Goal: Task Accomplishment & Management: Manage account settings

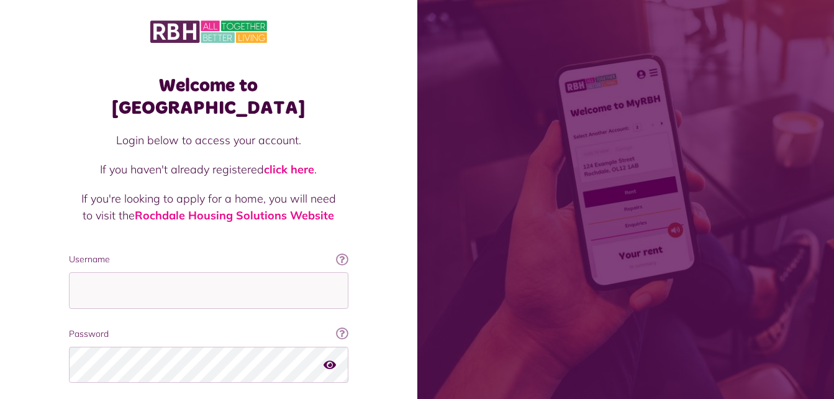
type input "**********"
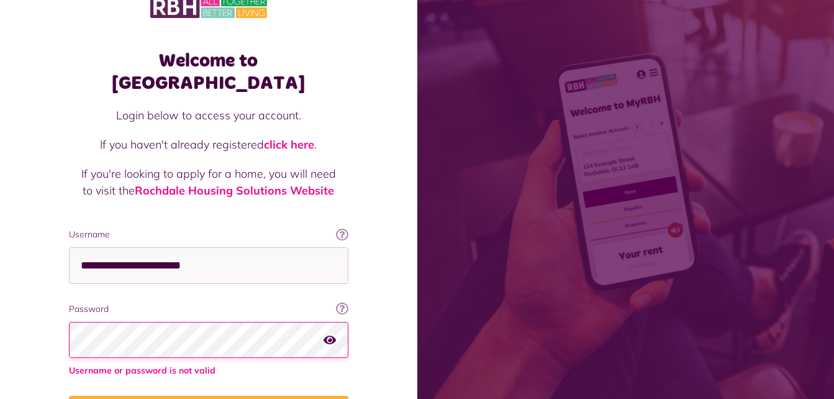
scroll to position [50, 0]
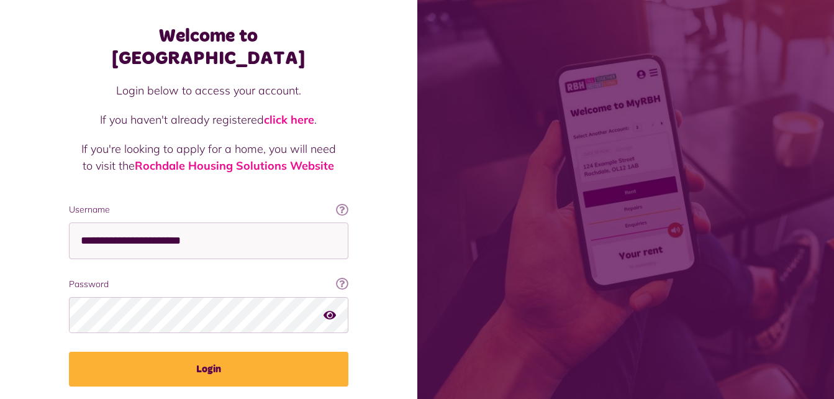
click at [281, 383] on div "**********" at bounding box center [209, 221] width 304 height 419
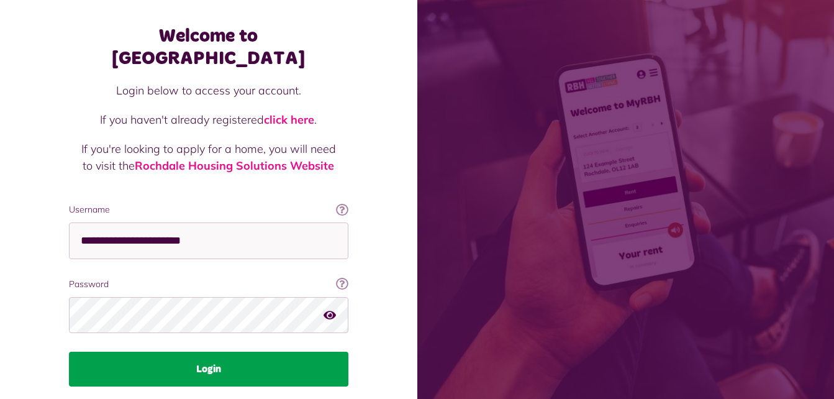
click at [261, 357] on button "Login" at bounding box center [209, 369] width 280 height 35
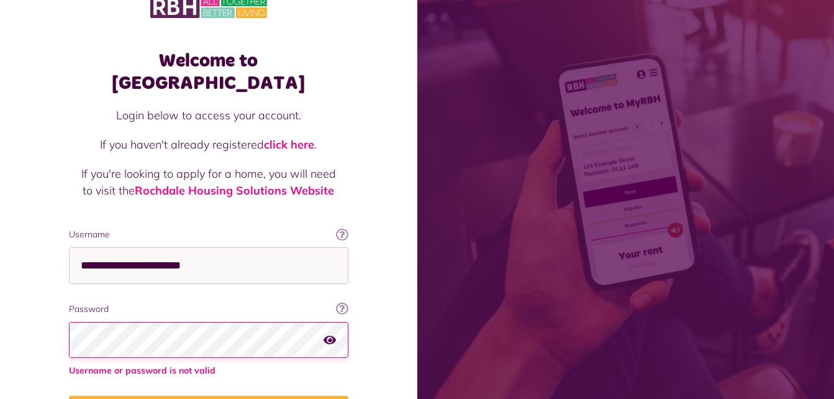
scroll to position [50, 0]
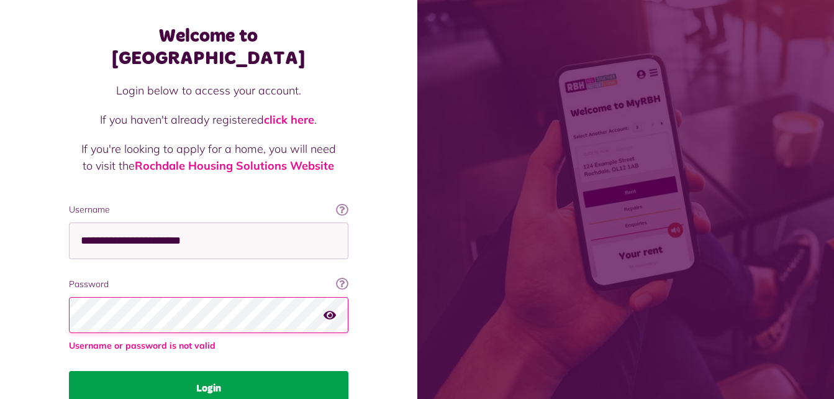
click at [306, 367] on div "**********" at bounding box center [209, 231] width 304 height 438
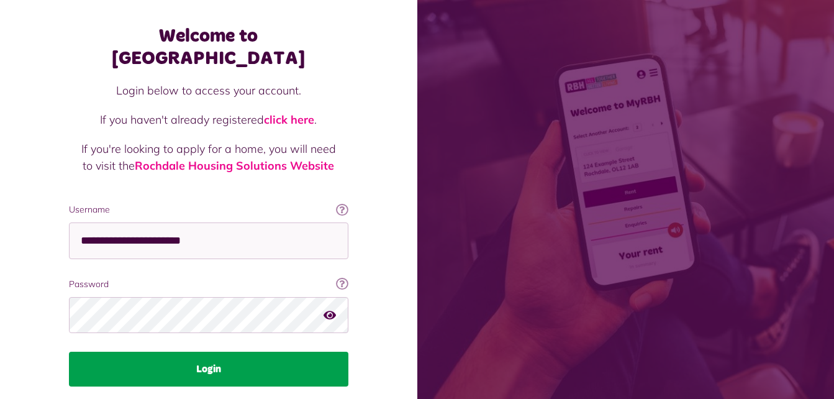
click at [301, 356] on button "Login" at bounding box center [209, 369] width 280 height 35
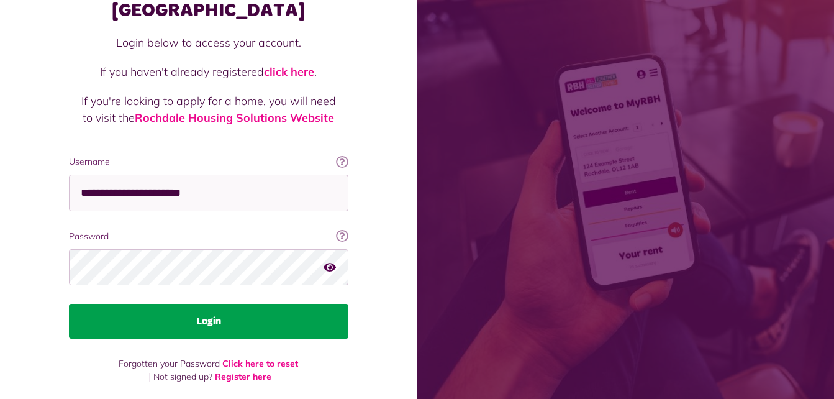
scroll to position [78, 0]
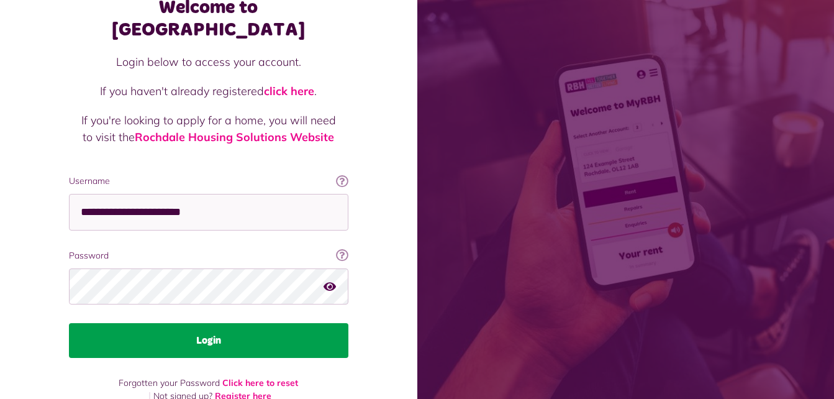
click at [260, 323] on button "Login" at bounding box center [209, 340] width 280 height 35
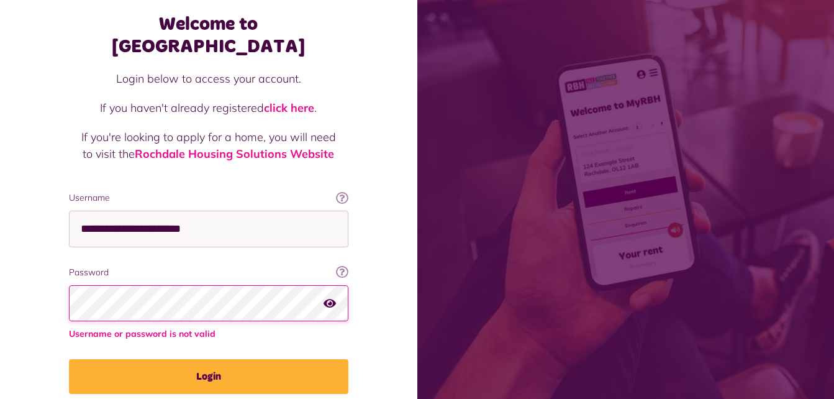
scroll to position [98, 0]
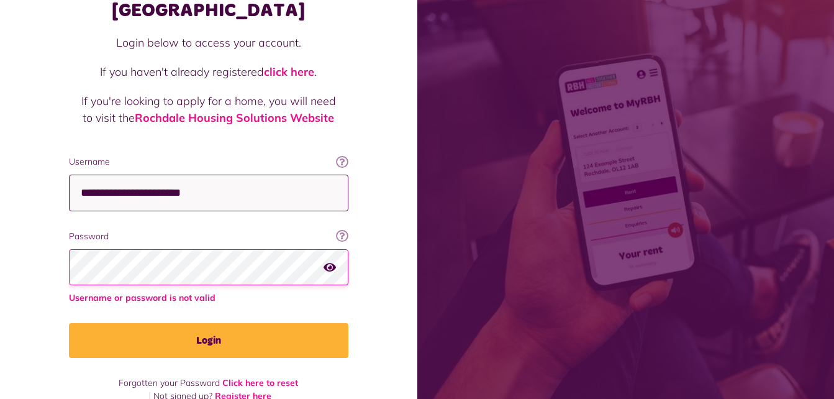
click at [262, 176] on input "**********" at bounding box center [209, 193] width 280 height 37
click at [142, 175] on input "**********" at bounding box center [209, 193] width 280 height 37
type input "**********"
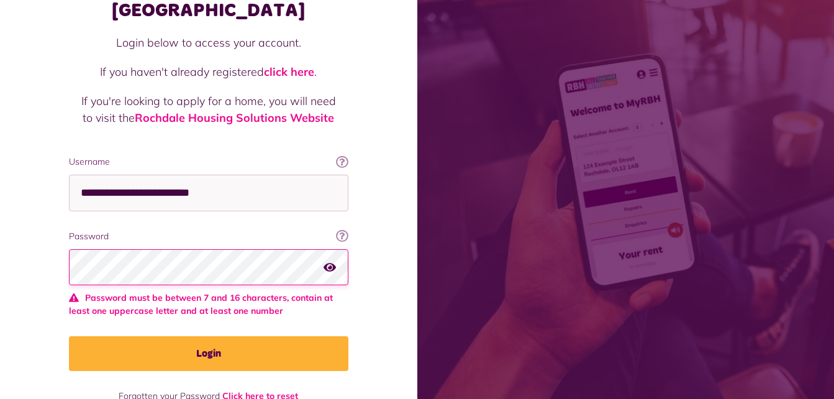
click at [332, 261] on icon "button" at bounding box center [330, 266] width 12 height 11
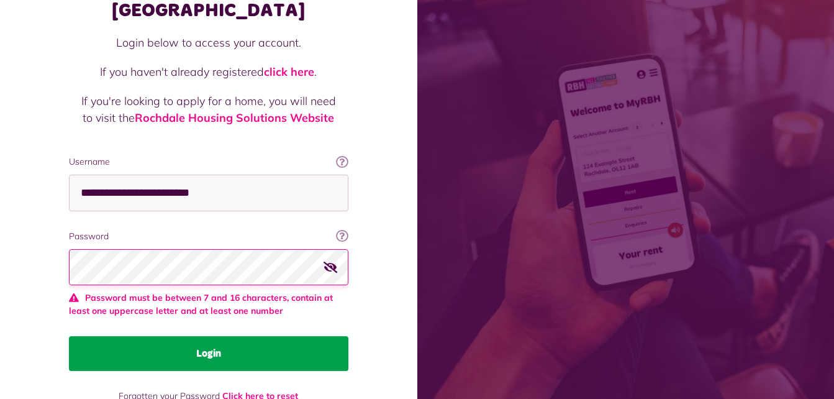
click at [93, 345] on button "Login" at bounding box center [209, 353] width 280 height 35
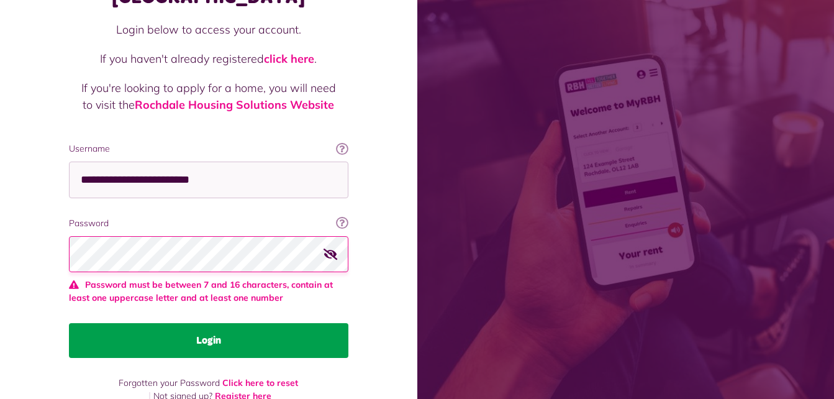
click at [110, 327] on button "Login" at bounding box center [209, 340] width 280 height 35
click at [145, 327] on button "Login" at bounding box center [209, 340] width 280 height 35
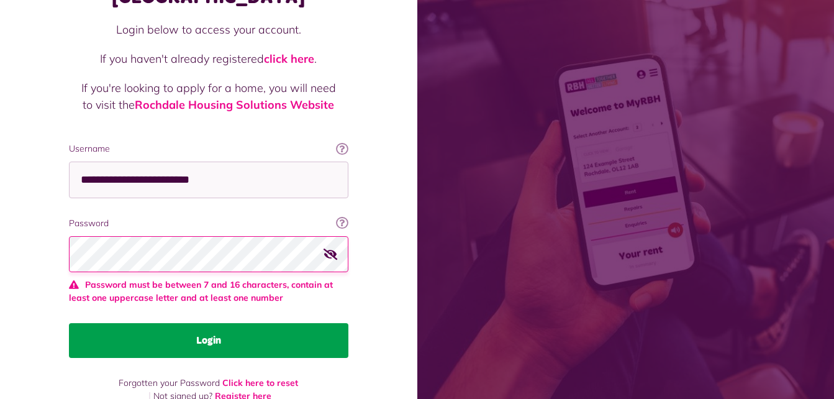
click at [167, 323] on button "Login" at bounding box center [209, 340] width 280 height 35
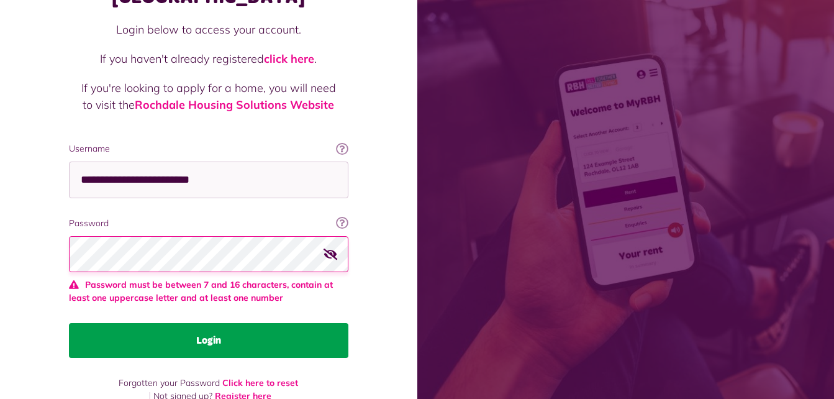
click at [183, 325] on button "Login" at bounding box center [209, 340] width 280 height 35
click at [152, 323] on button "Login" at bounding box center [209, 340] width 280 height 35
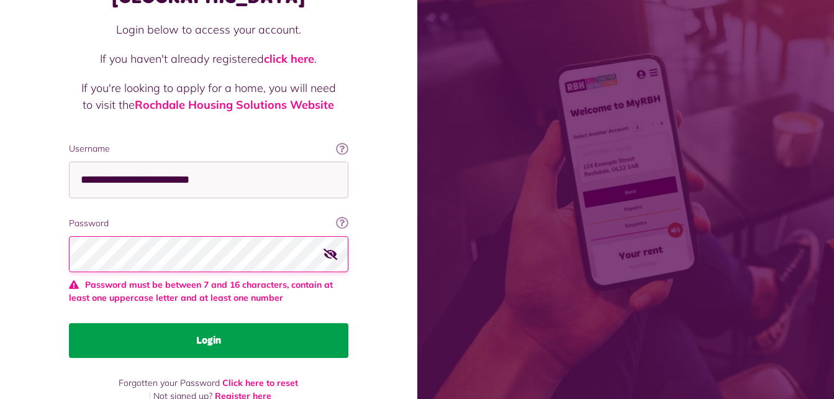
click at [152, 323] on button "Login" at bounding box center [209, 340] width 280 height 35
click at [155, 327] on button "Login" at bounding box center [209, 340] width 280 height 35
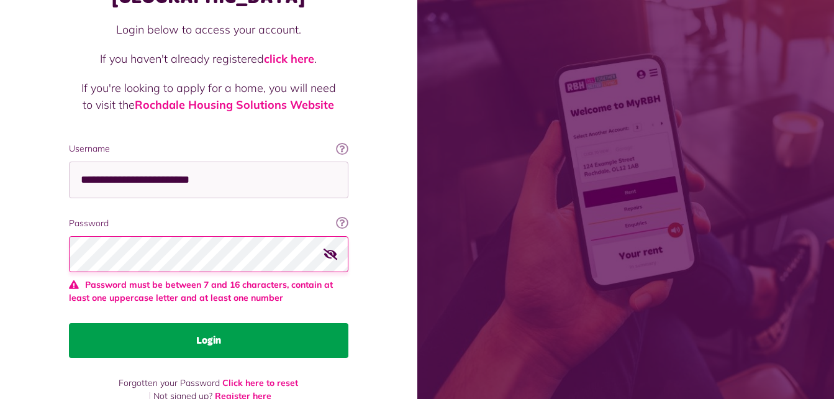
click at [155, 327] on button "Login" at bounding box center [209, 340] width 280 height 35
click at [142, 326] on button "Login" at bounding box center [209, 340] width 280 height 35
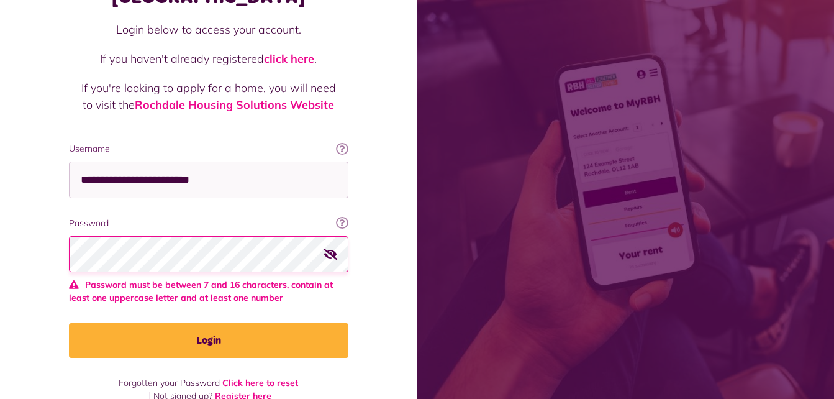
scroll to position [78, 0]
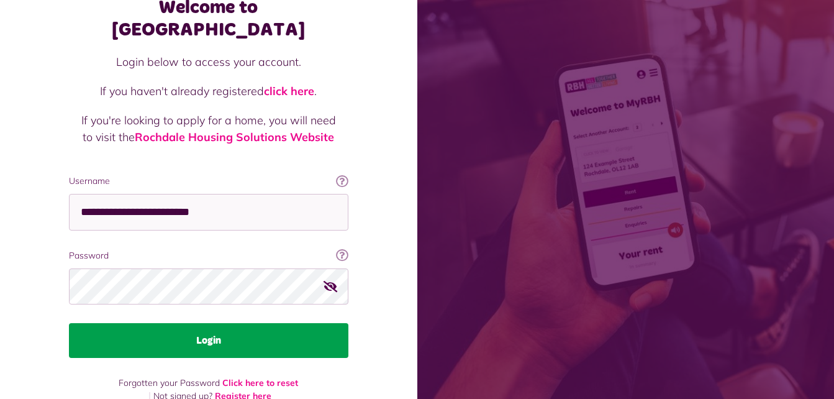
click at [124, 323] on button "Login" at bounding box center [209, 340] width 280 height 35
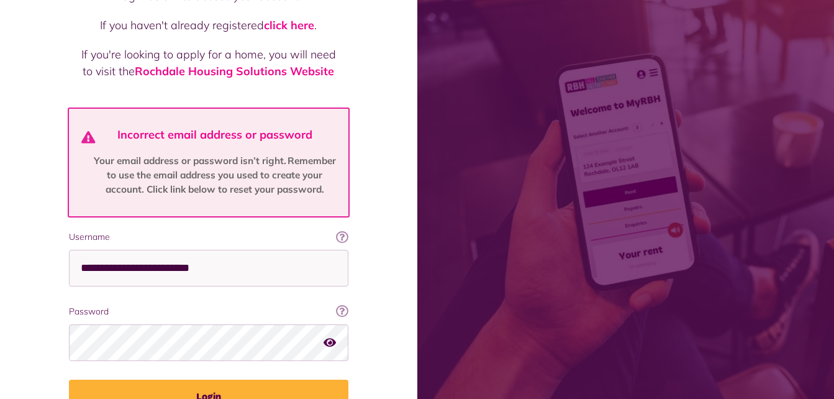
scroll to position [149, 0]
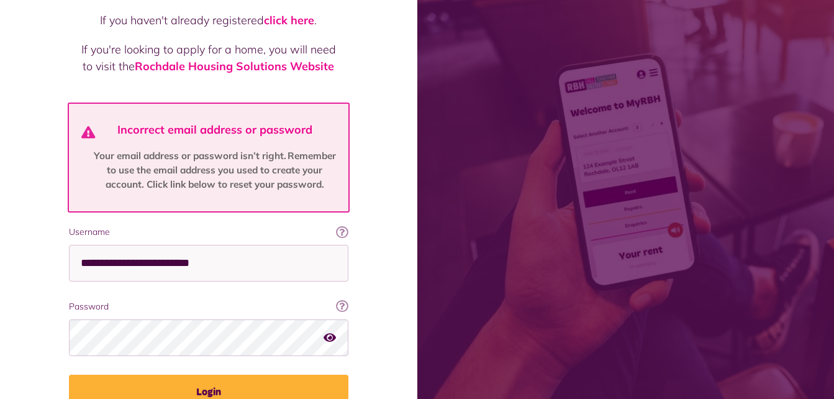
click at [329, 332] on icon "button" at bounding box center [330, 337] width 12 height 11
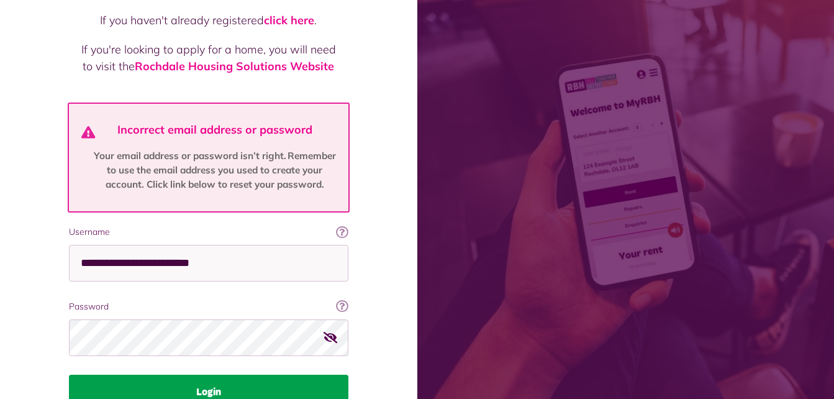
click at [153, 375] on button "Login" at bounding box center [209, 392] width 280 height 35
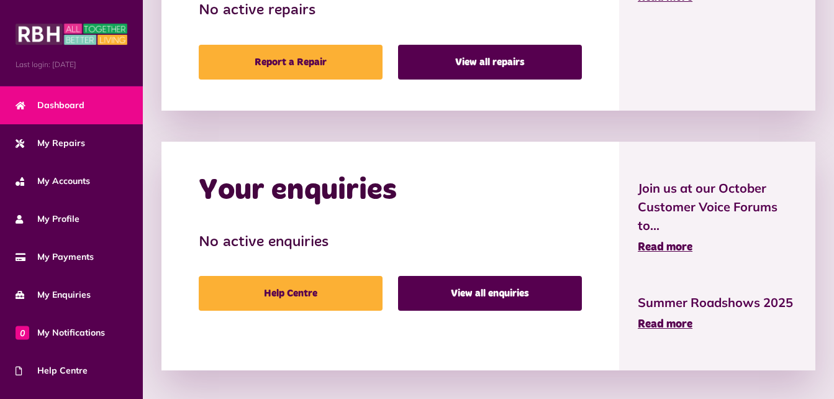
scroll to position [751, 0]
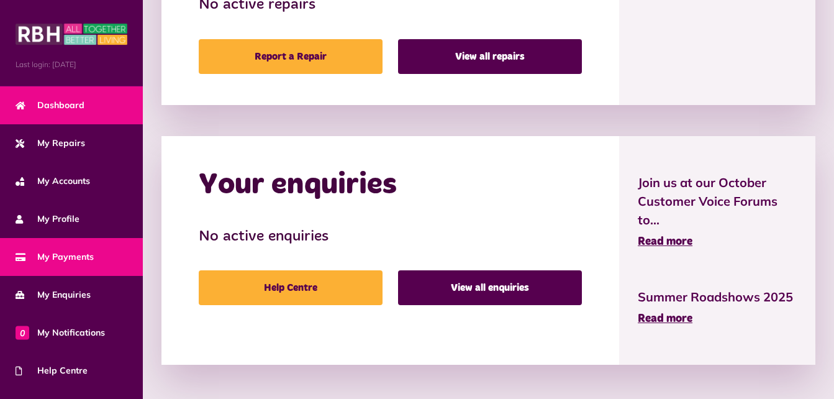
click at [31, 254] on span "My Payments" at bounding box center [55, 256] width 78 height 13
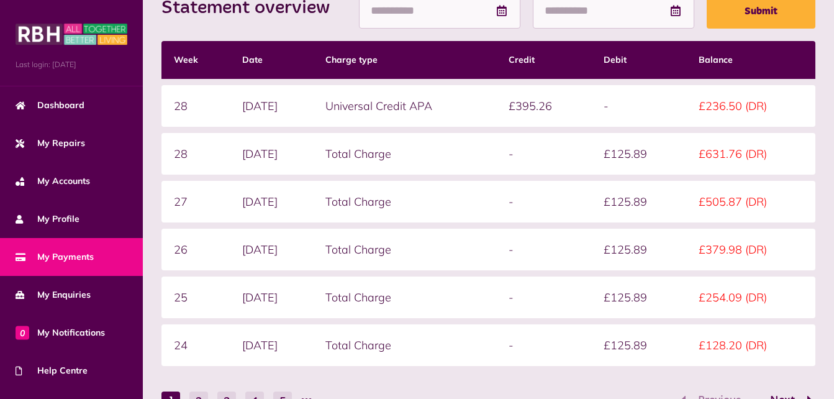
scroll to position [373, 0]
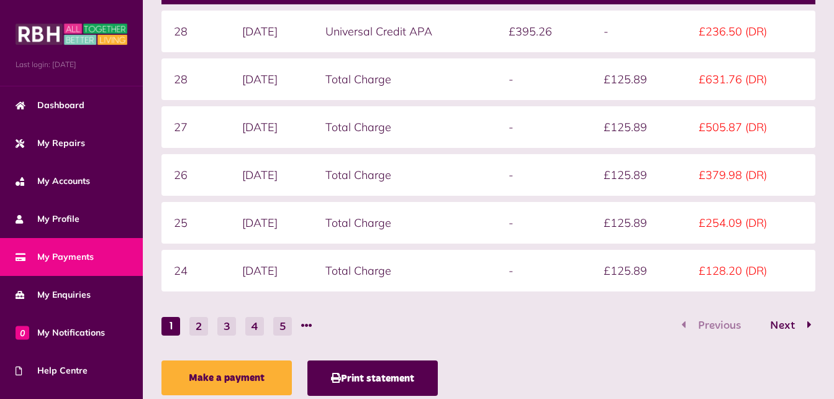
click at [188, 312] on form "Statement overview Showing To Submit Week Date Charge type Credit Debit Balance…" at bounding box center [488, 117] width 654 height 437
click at [196, 325] on button "2" at bounding box center [198, 326] width 19 height 19
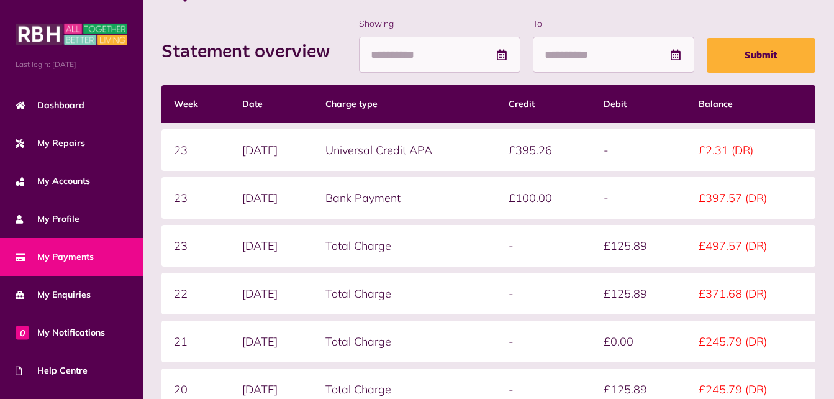
scroll to position [248, 0]
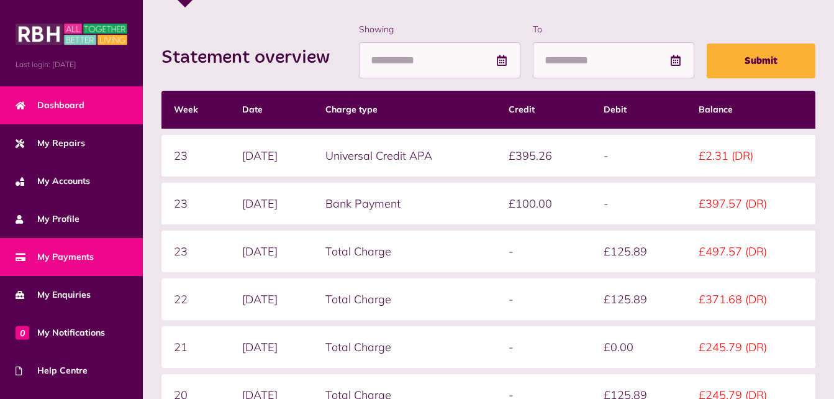
click at [78, 108] on span "Dashboard" at bounding box center [50, 105] width 69 height 13
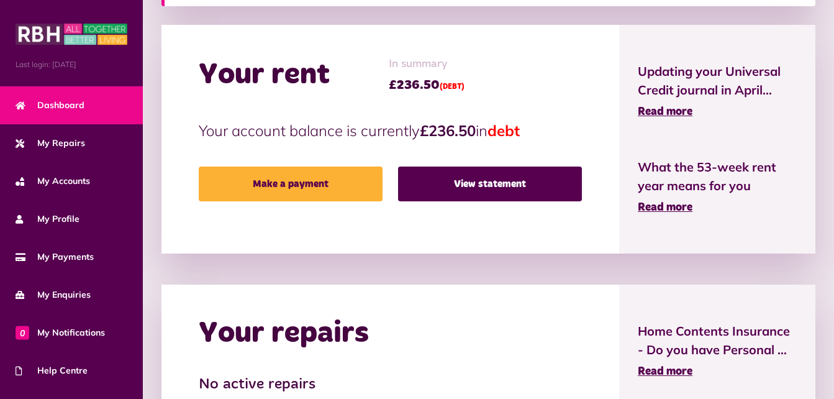
scroll to position [373, 0]
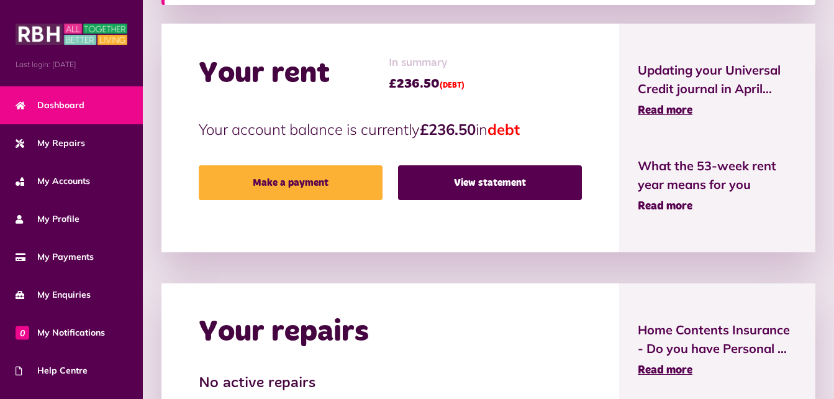
click at [666, 207] on span "Read more" at bounding box center [665, 206] width 55 height 11
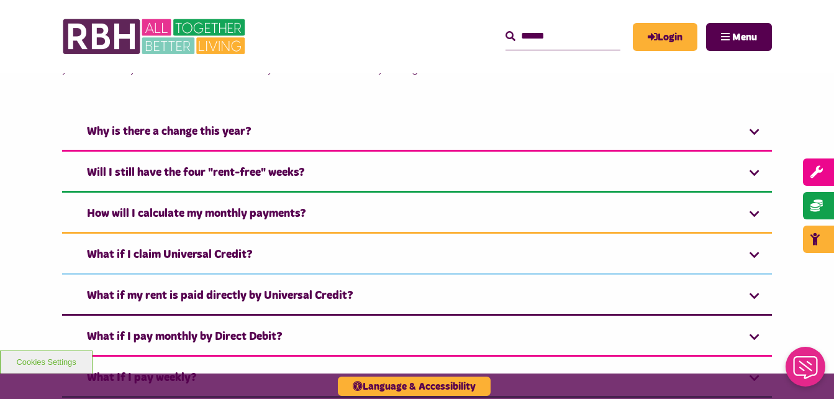
scroll to position [398, 0]
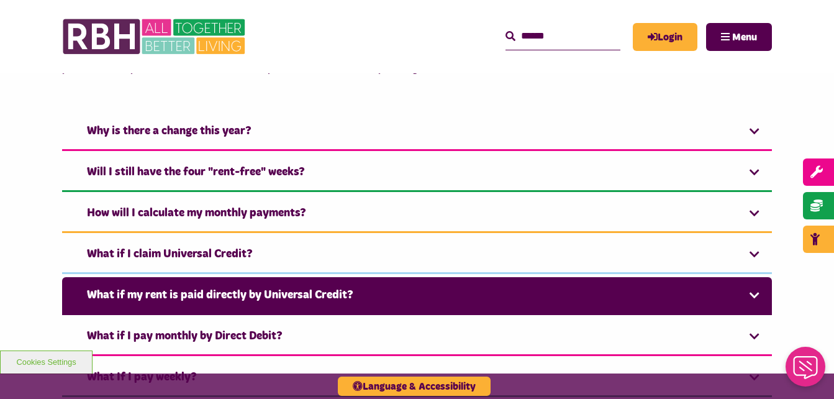
click at [550, 288] on link "What if my rent is paid directly by Universal Credit?" at bounding box center [417, 296] width 710 height 38
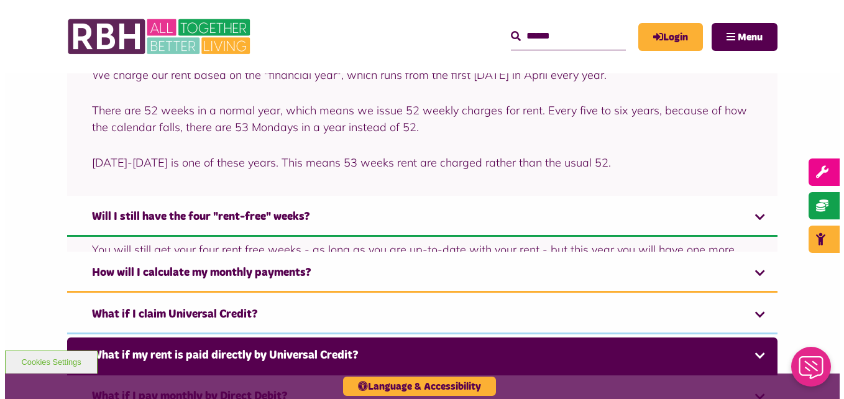
scroll to position [511, 0]
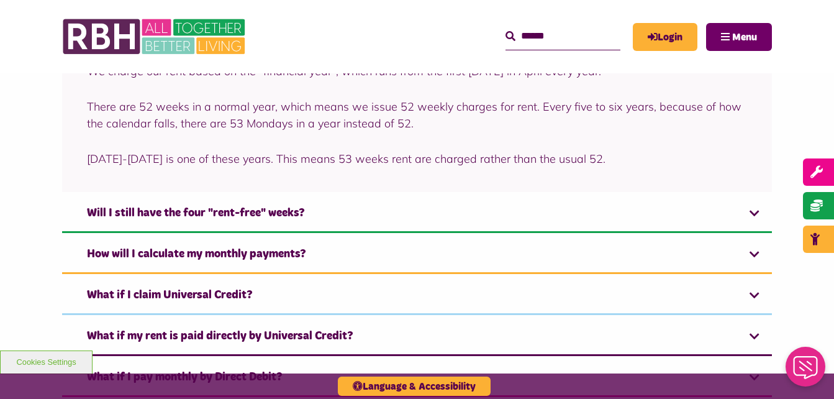
click at [727, 32] on button "Menu" at bounding box center [739, 37] width 66 height 28
